Goal: Navigation & Orientation: Find specific page/section

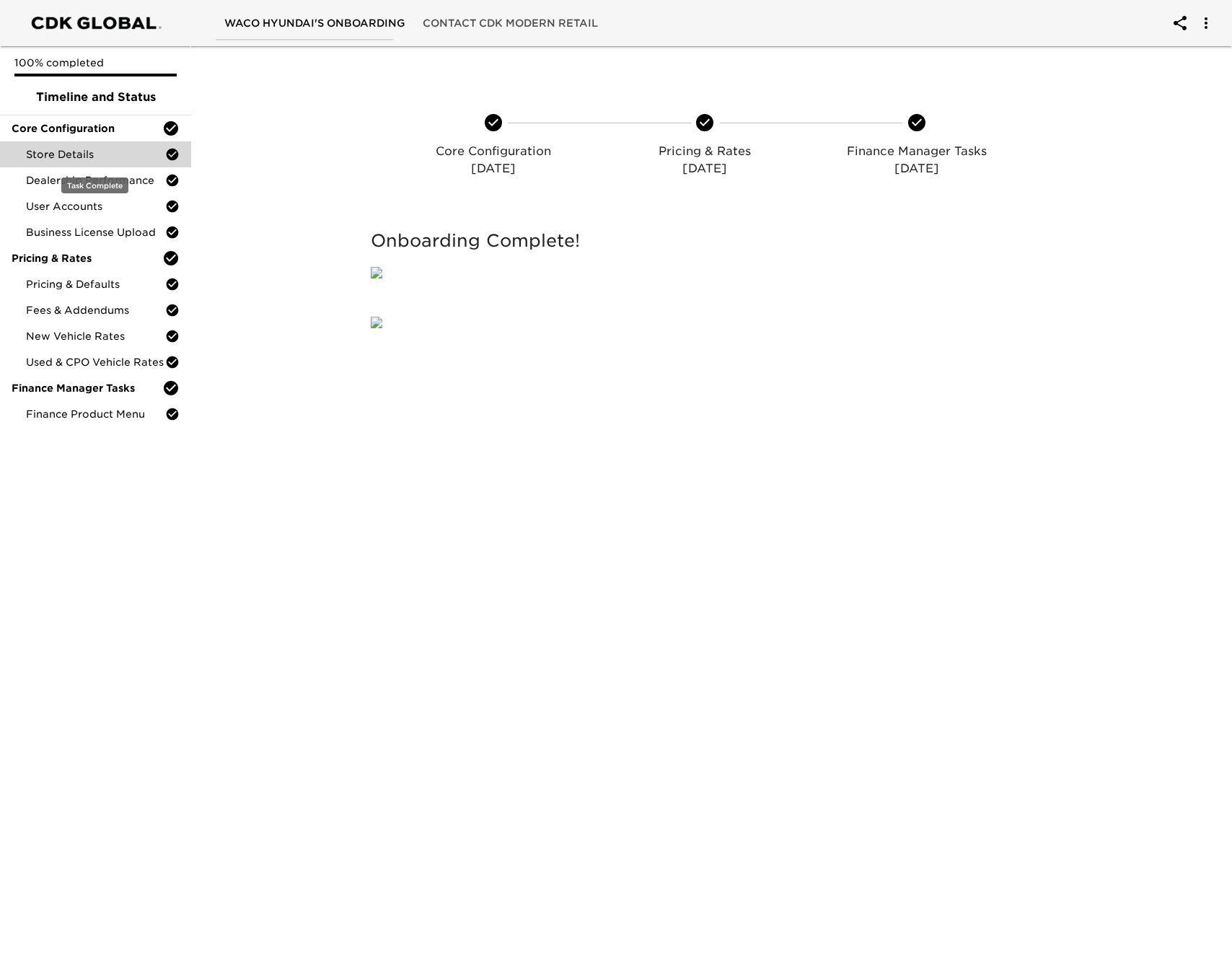
click at [111, 151] on span "Store Details" at bounding box center [95, 154] width 140 height 14
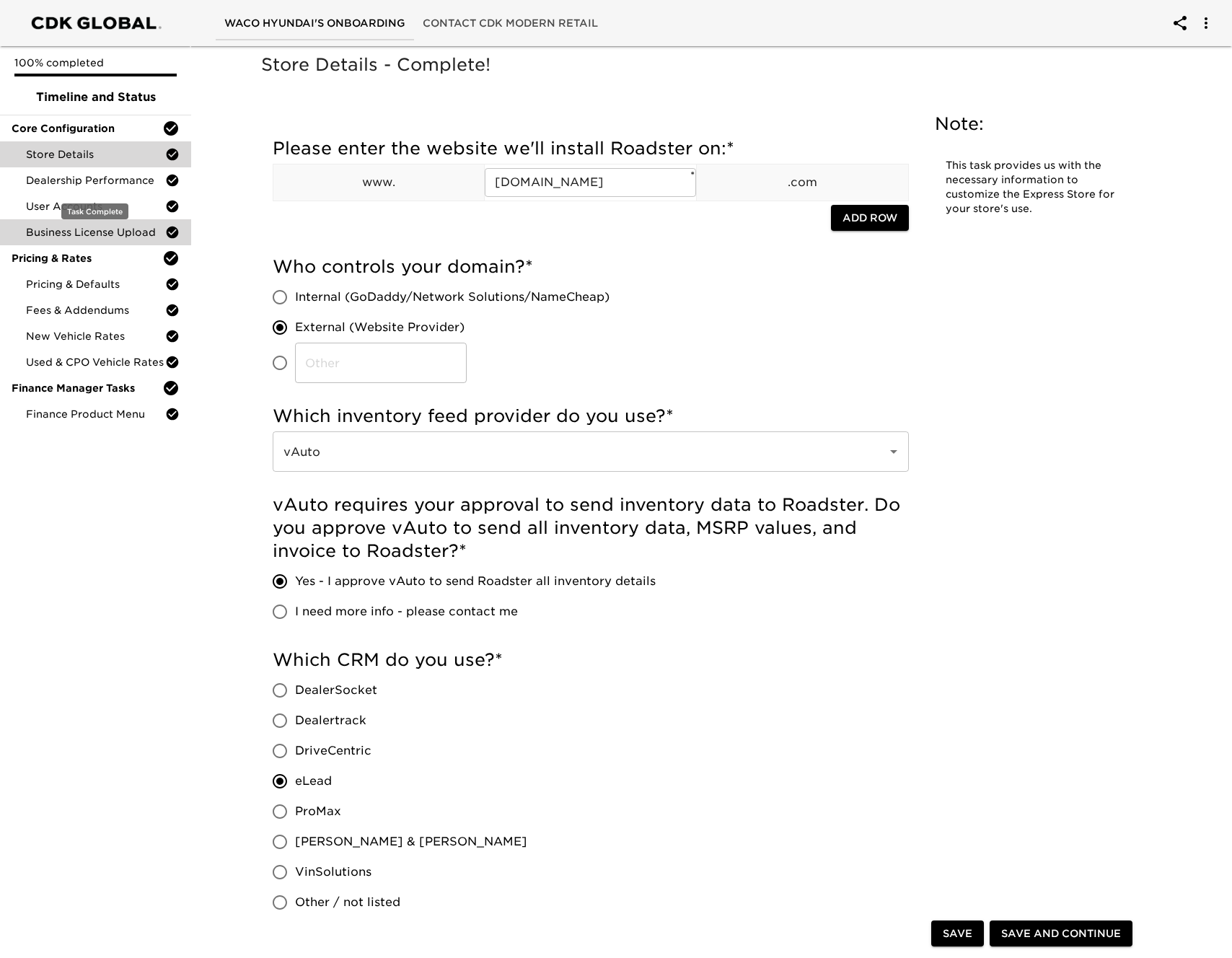
drag, startPoint x: 111, startPoint y: 176, endPoint x: 114, endPoint y: 221, distance: 45.1
click at [111, 176] on span "Dealership Performance" at bounding box center [95, 180] width 140 height 14
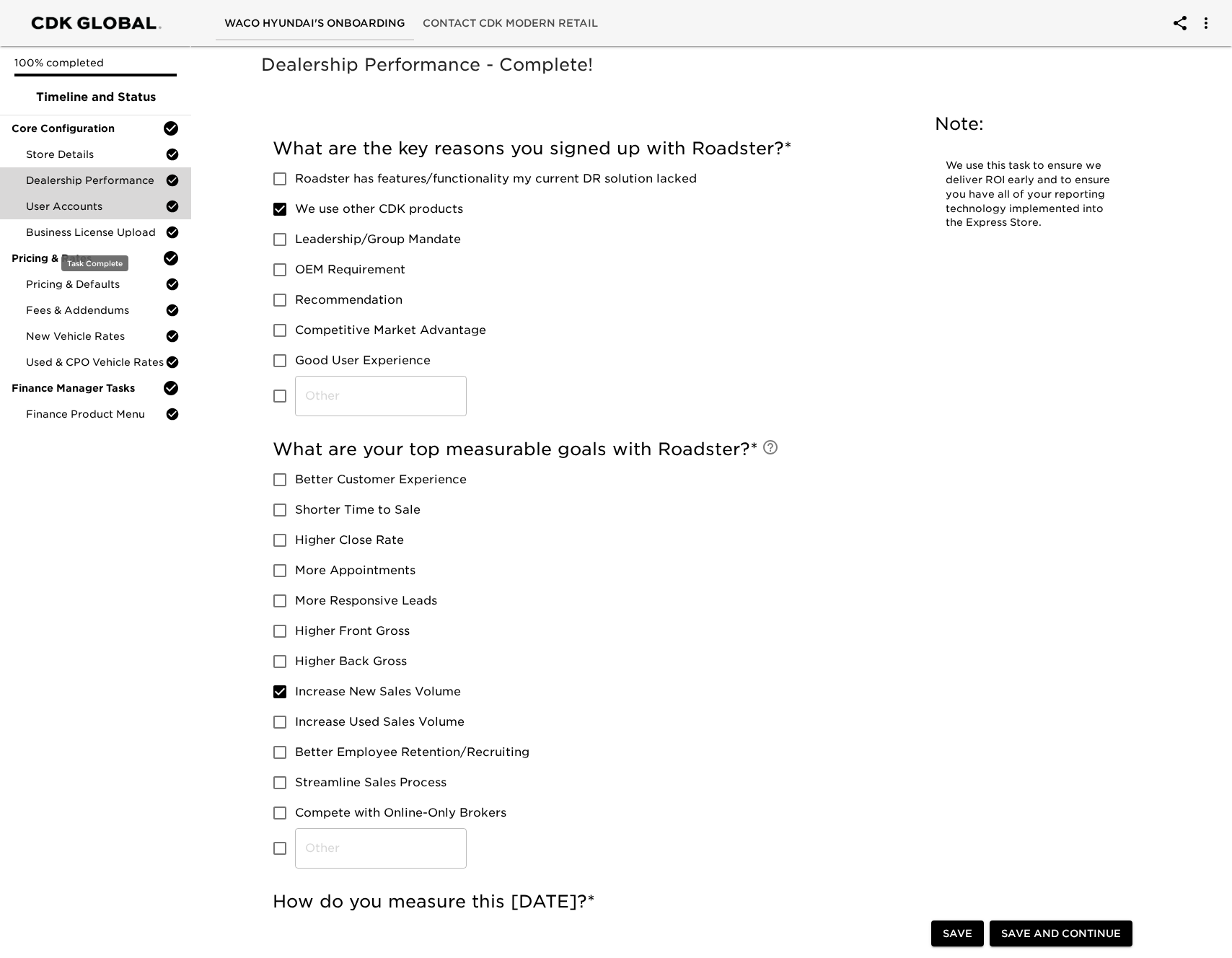
drag, startPoint x: 102, startPoint y: 208, endPoint x: 108, endPoint y: 213, distance: 7.8
click at [102, 206] on span "User Accounts" at bounding box center [95, 206] width 140 height 14
